Goal: Find specific page/section: Find specific page/section

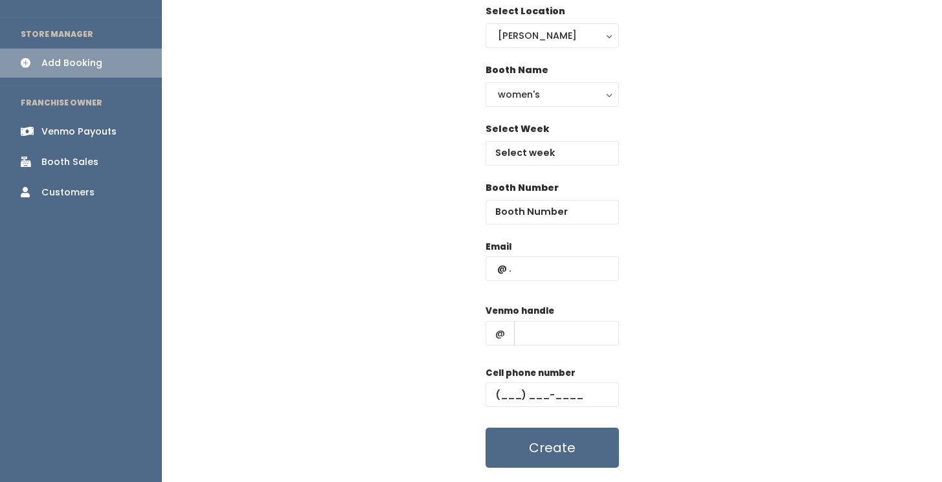
scroll to position [106, 0]
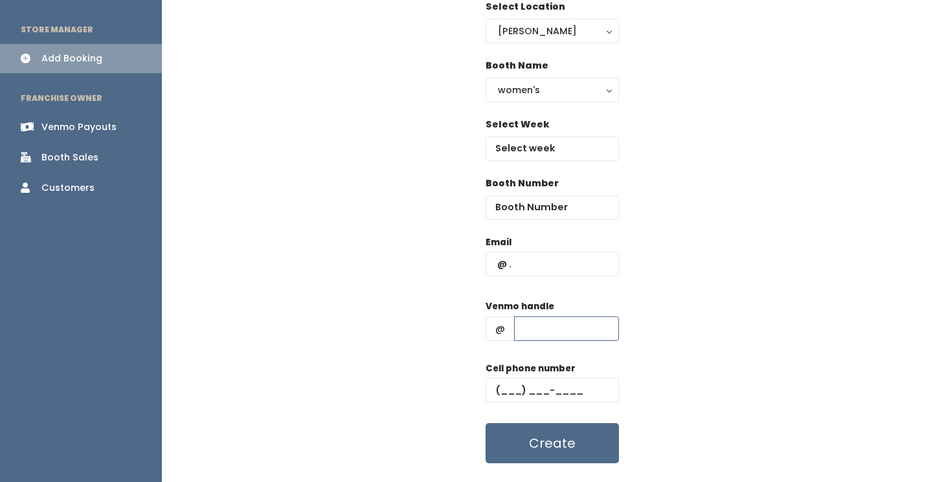
click at [546, 333] on input "text" at bounding box center [566, 329] width 105 height 25
click at [398, 346] on div "Email Venmo handle @ Cell phone number Create" at bounding box center [552, 350] width 739 height 229
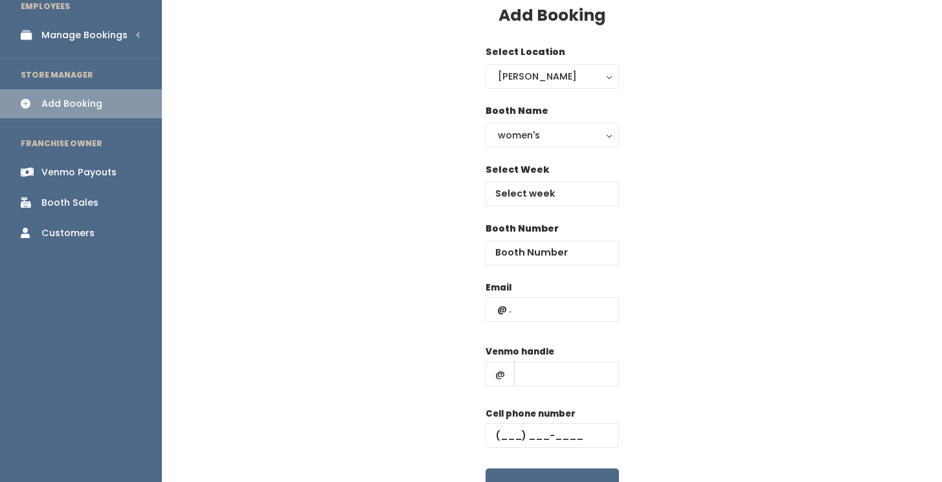
scroll to position [56, 0]
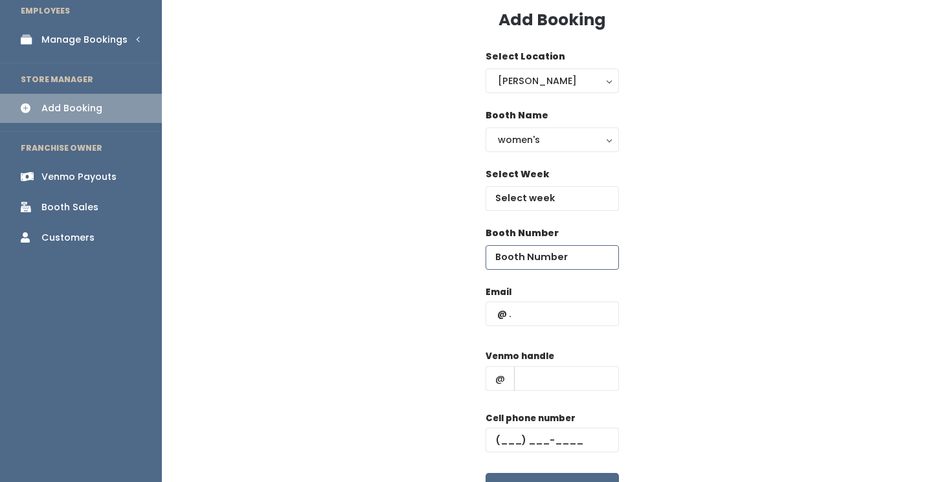
click at [558, 249] on input "number" at bounding box center [552, 257] width 133 height 25
click at [333, 283] on div "Booth Number" at bounding box center [552, 256] width 739 height 59
click at [96, 176] on div "Venmo Payouts" at bounding box center [78, 177] width 75 height 14
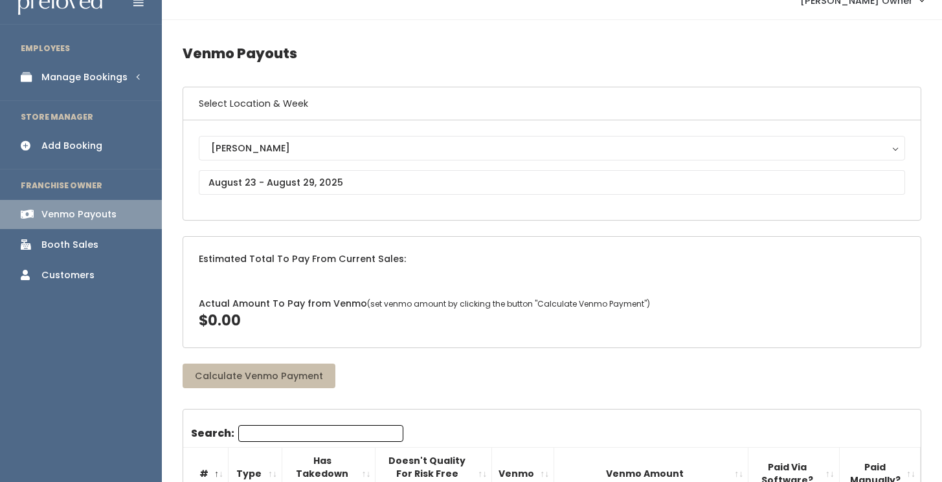
scroll to position [14, 0]
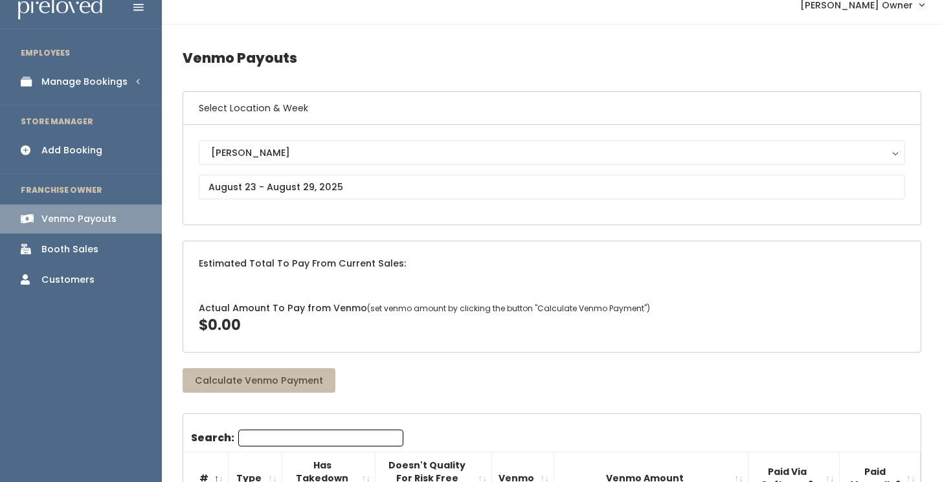
click at [49, 77] on div "Manage Bookings" at bounding box center [84, 82] width 86 height 14
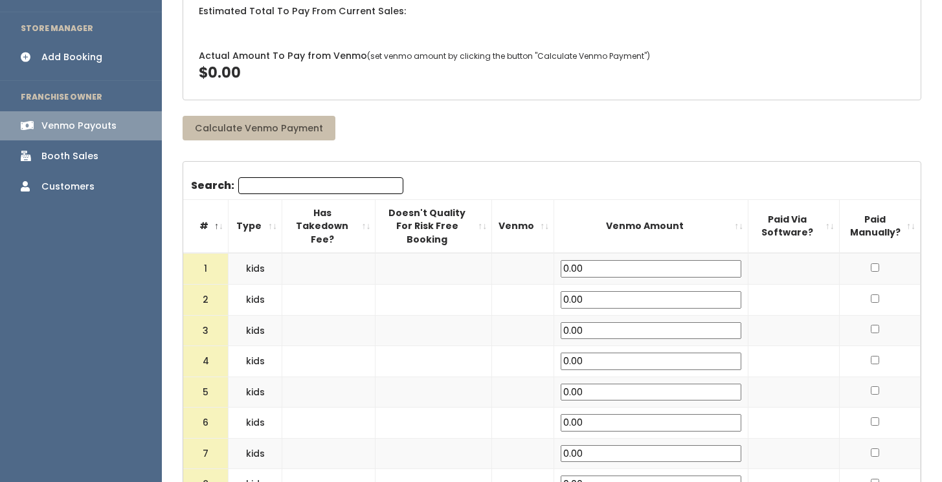
scroll to position [267, 0]
